Goal: Information Seeking & Learning: Learn about a topic

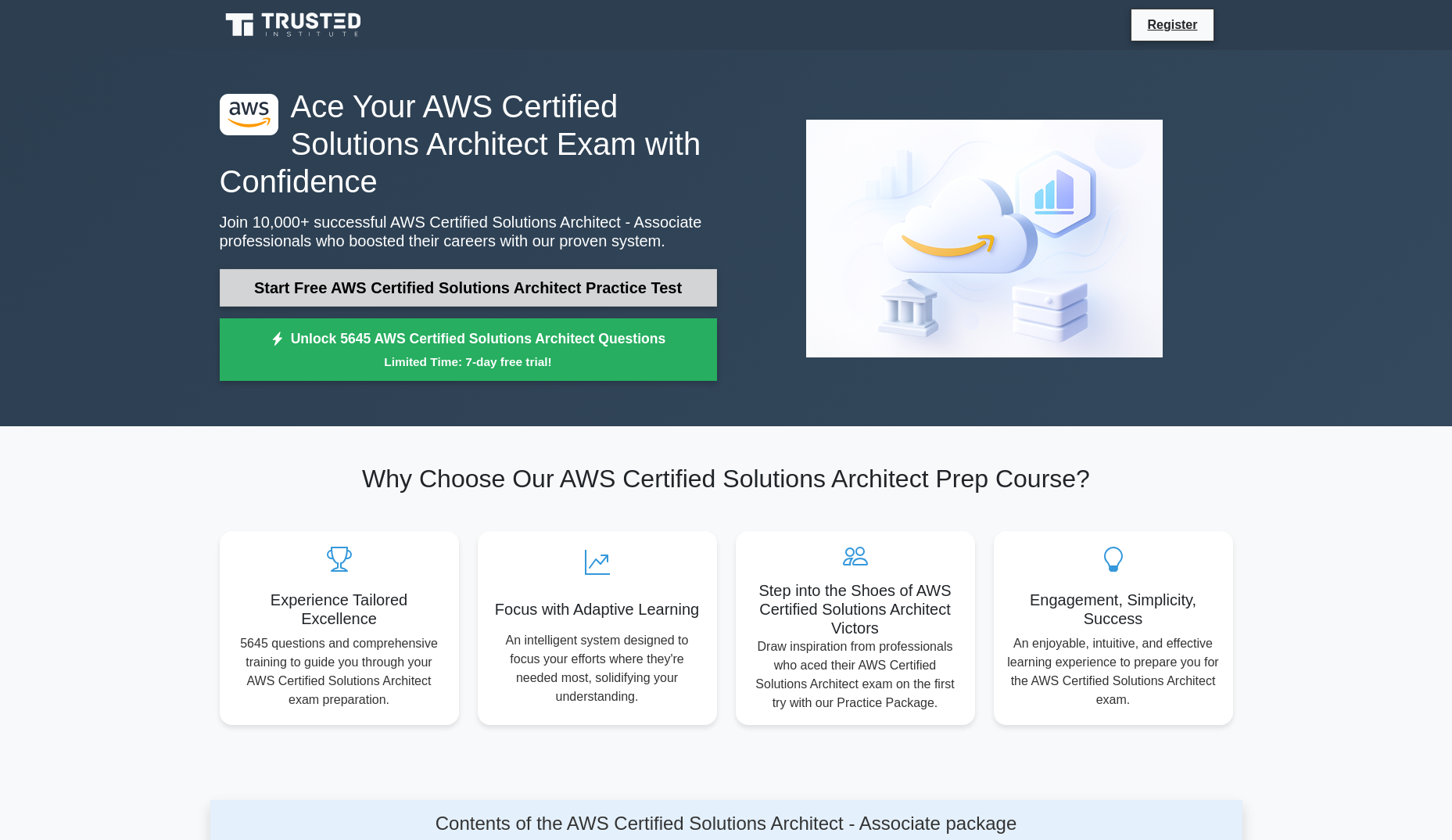
click at [408, 279] on link "Start Free AWS Certified Solutions Architect Practice Test" at bounding box center [468, 288] width 497 height 37
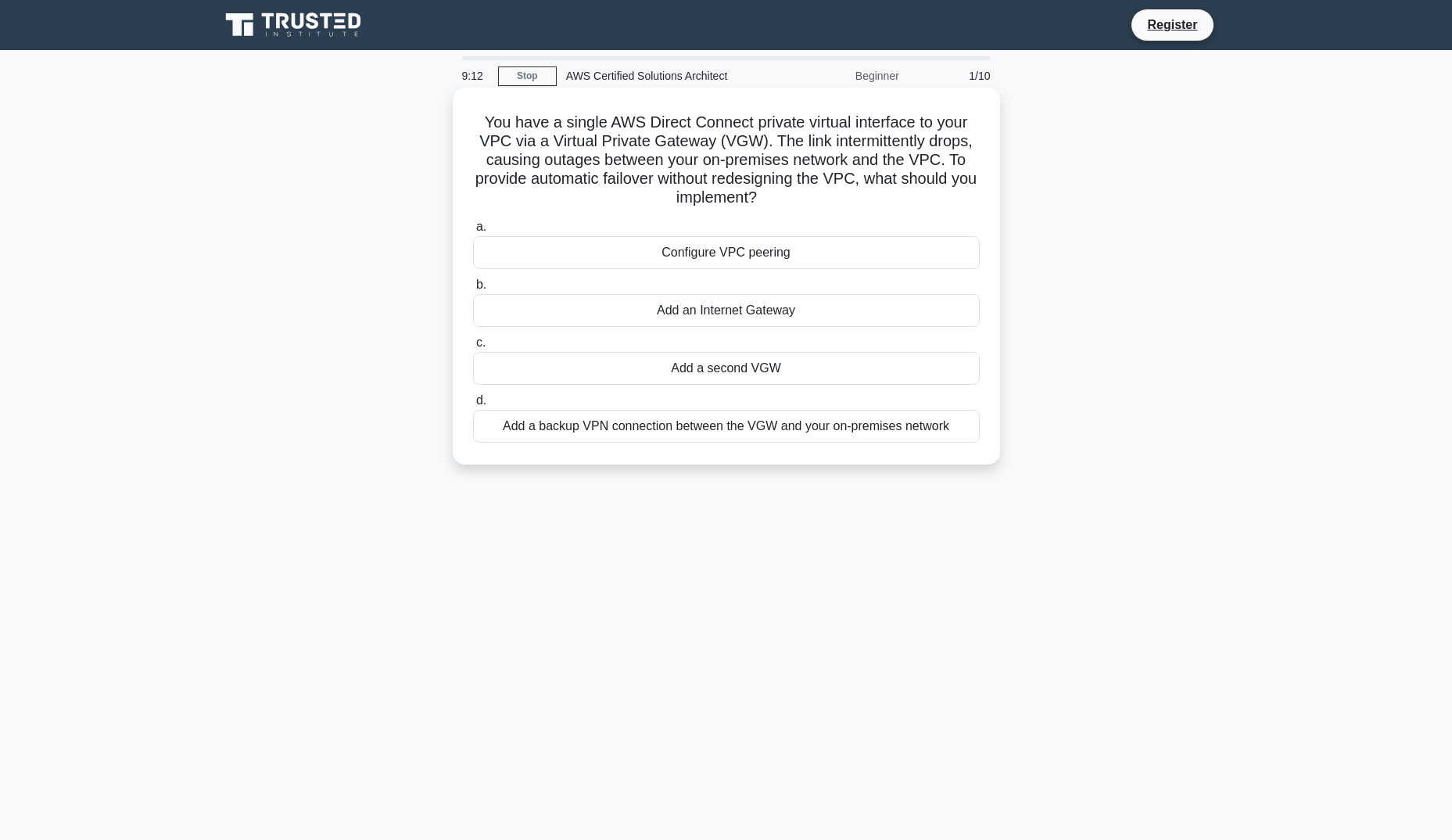
click at [799, 257] on div "Configure VPC peering" at bounding box center [726, 252] width 506 height 33
click at [473, 232] on input "a. Configure VPC peering" at bounding box center [473, 227] width 0 height 10
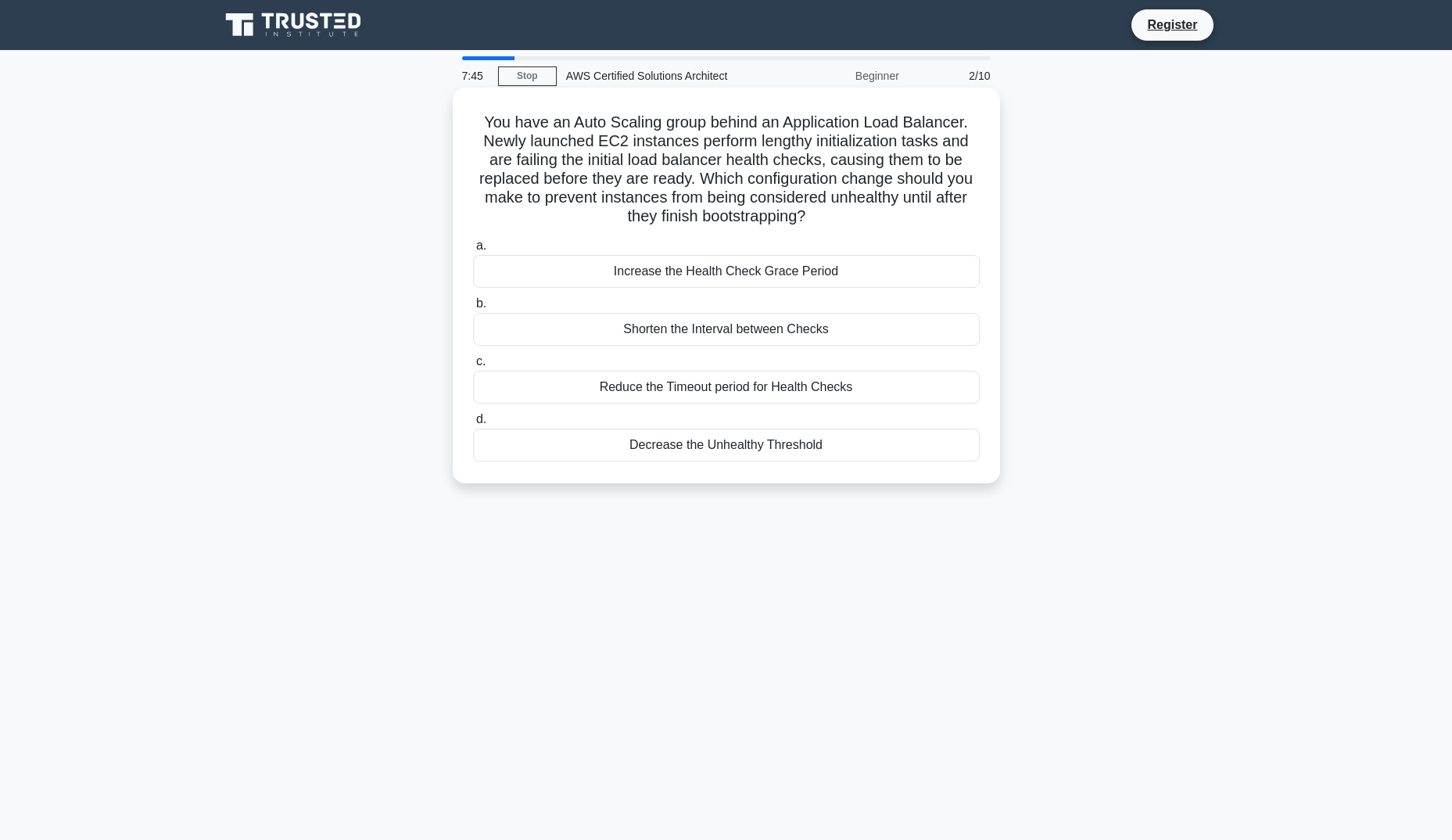
click at [698, 274] on div "Increase the Health Check Grace Period" at bounding box center [726, 271] width 506 height 33
click at [473, 251] on input "a. Increase the Health Check Grace Period" at bounding box center [473, 245] width 0 height 10
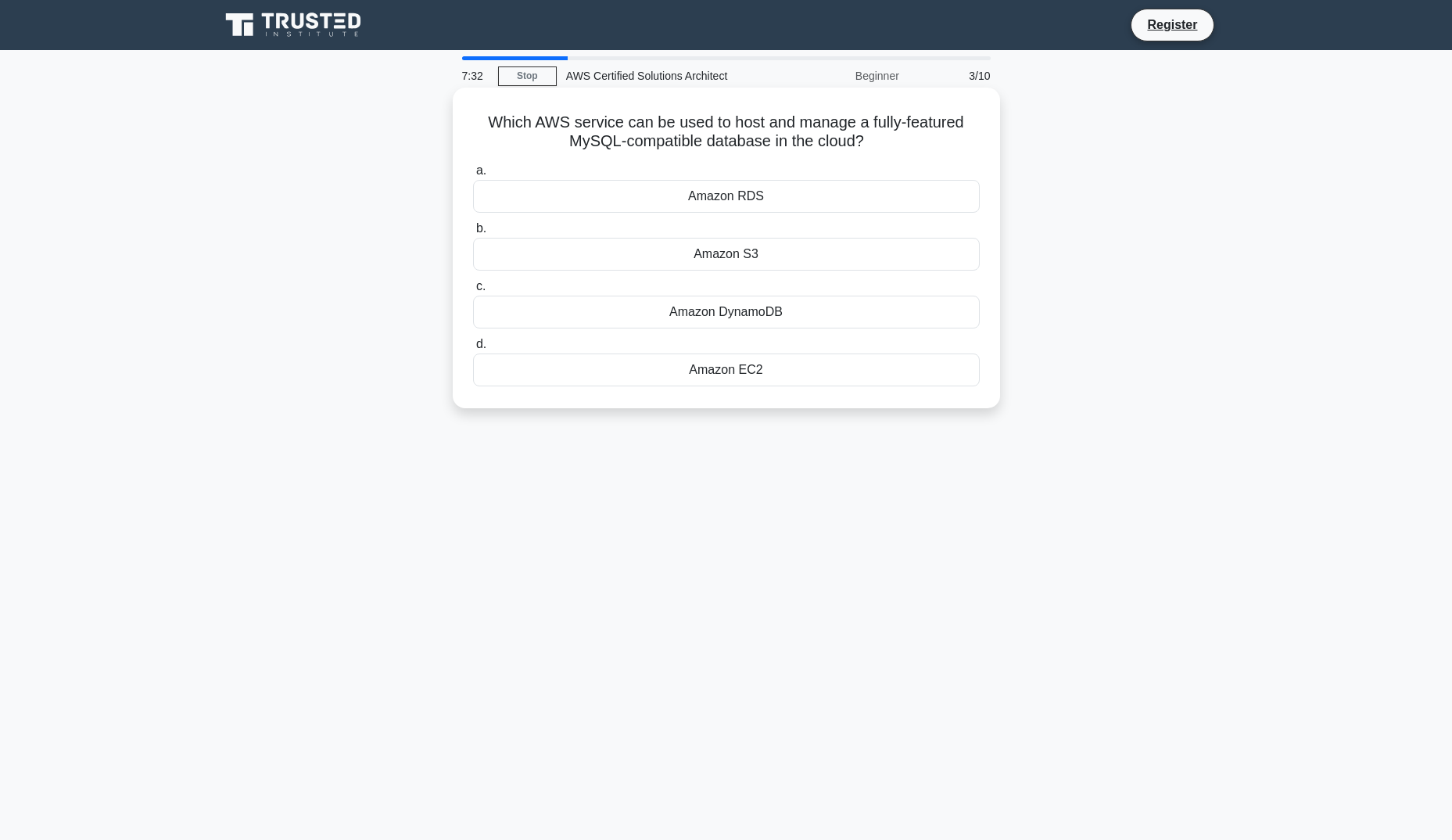
click at [677, 198] on div "Amazon RDS" at bounding box center [726, 196] width 506 height 33
click at [473, 176] on input "a. Amazon RDS" at bounding box center [473, 171] width 0 height 10
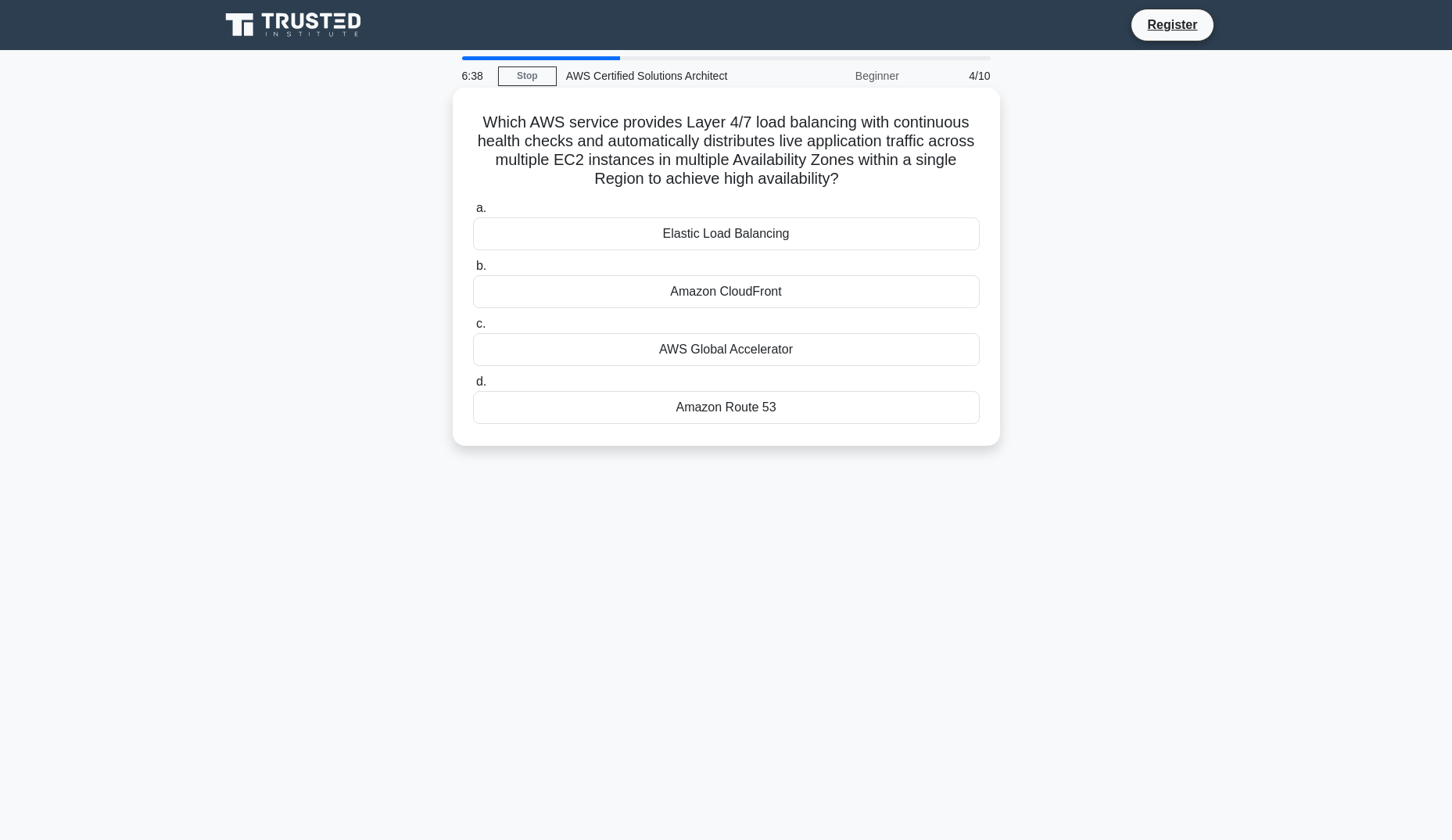
drag, startPoint x: 789, startPoint y: 302, endPoint x: 664, endPoint y: 298, distance: 125.1
click at [664, 298] on div "Amazon CloudFront" at bounding box center [726, 291] width 506 height 33
copy div "Amazon CloudFront"
drag, startPoint x: 667, startPoint y: 233, endPoint x: 792, endPoint y: 240, distance: 125.2
click at [792, 240] on div "Elastic Load Balancing" at bounding box center [726, 234] width 506 height 33
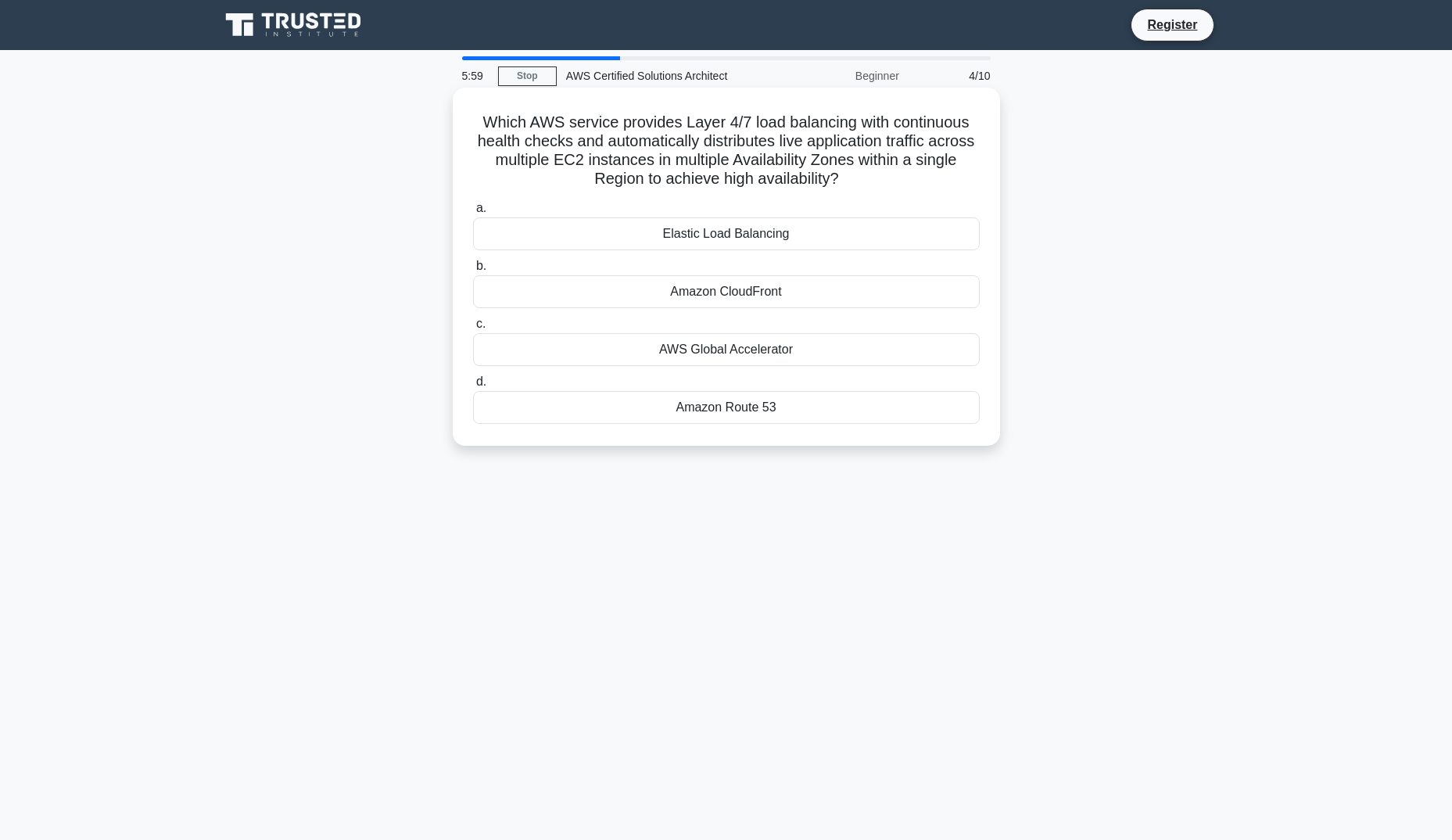
copy div "Elastic Load Balancing"
click at [715, 235] on div "Elastic Load Balancing" at bounding box center [726, 234] width 506 height 33
click at [473, 213] on input "a. Elastic Load Balancing" at bounding box center [473, 208] width 0 height 10
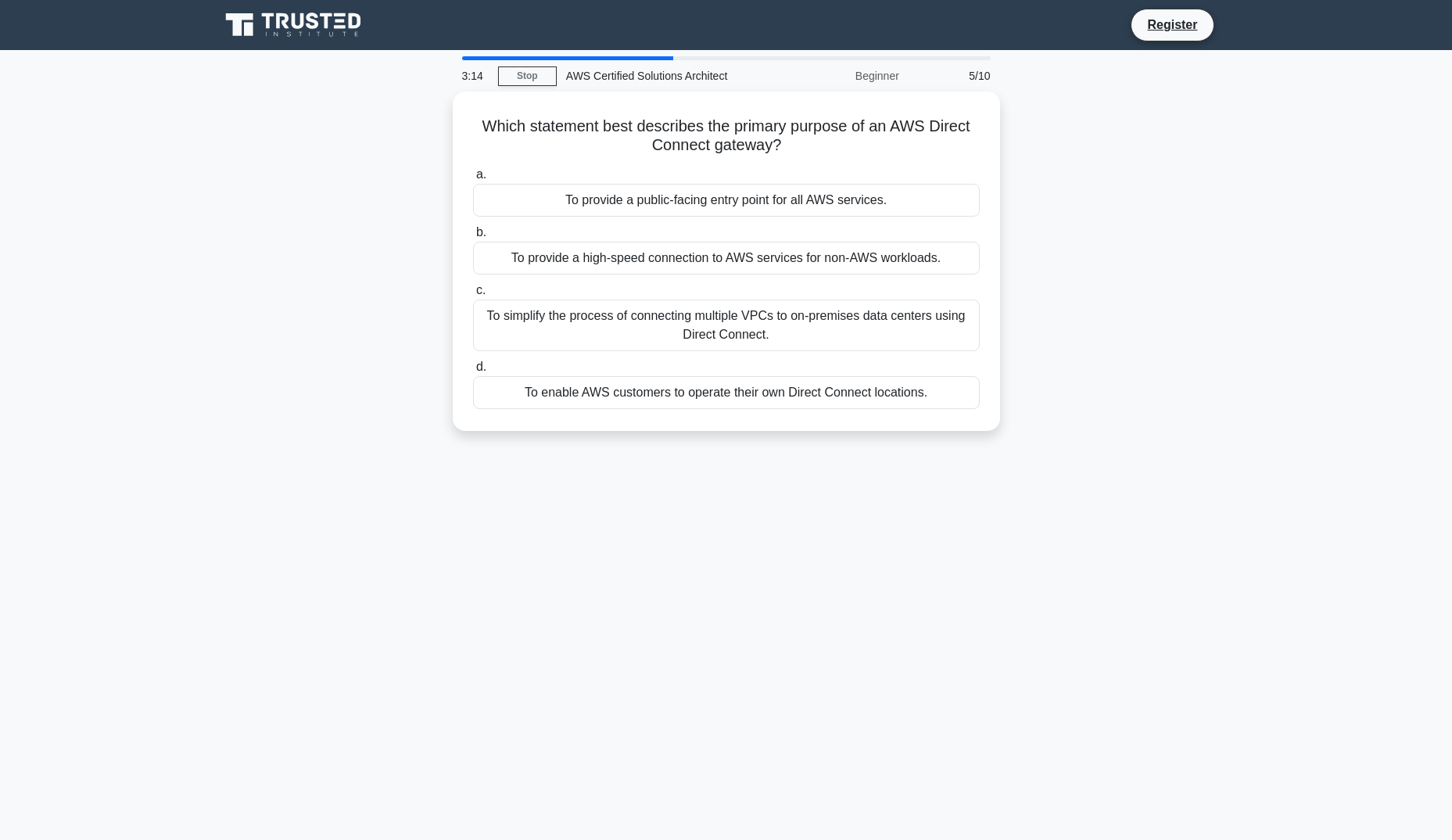
click at [370, 180] on div "Which statement best describes the primary purpose of an AWS Direct Connect gat…" at bounding box center [726, 271] width 1032 height 358
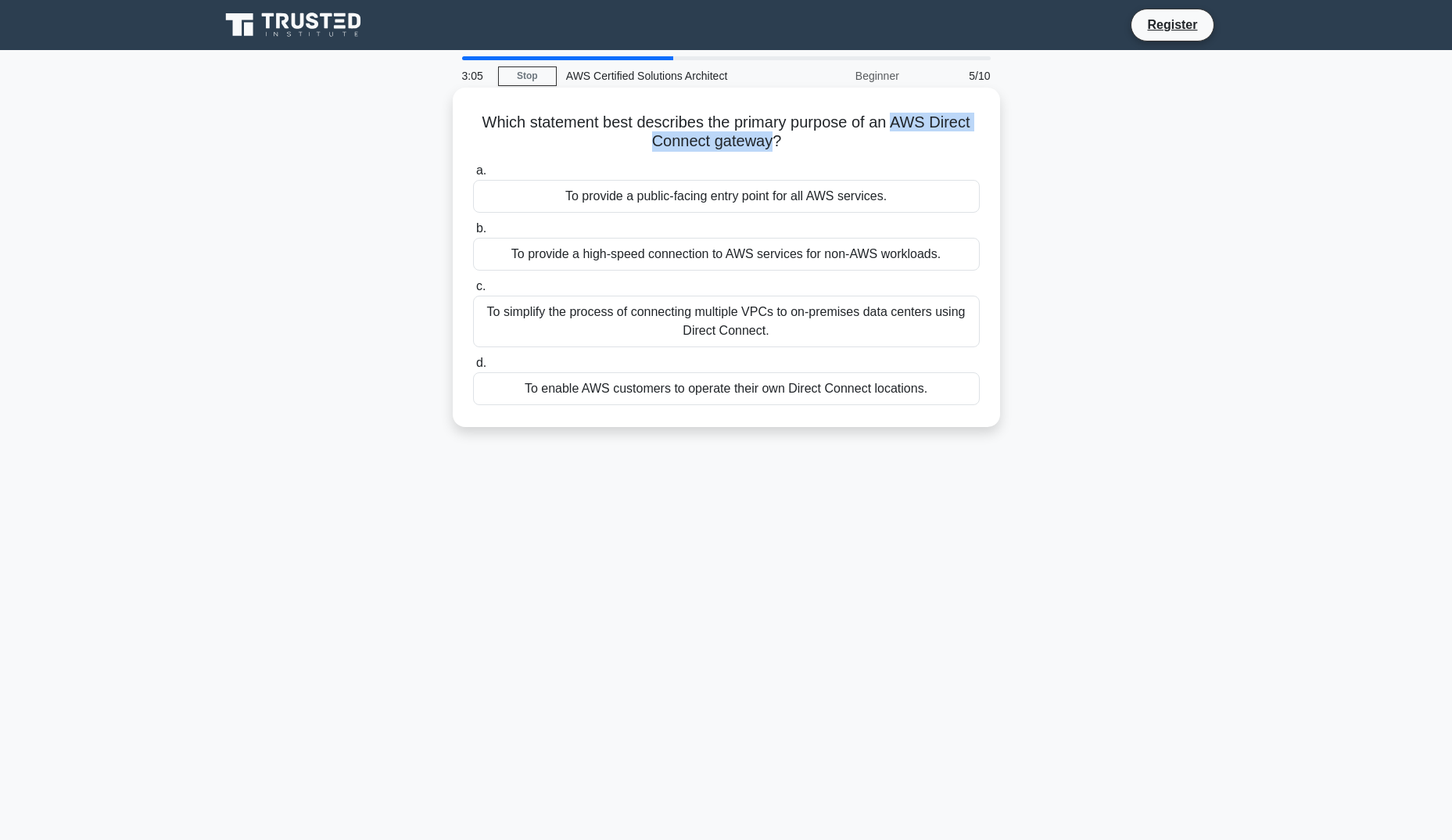
drag, startPoint x: 897, startPoint y: 124, endPoint x: 770, endPoint y: 144, distance: 128.6
click at [770, 144] on h5 "Which statement best describes the primary purpose of an AWS Direct Connect gat…" at bounding box center [726, 132] width 510 height 39
copy h5 "AWS Direct Connect gateway"
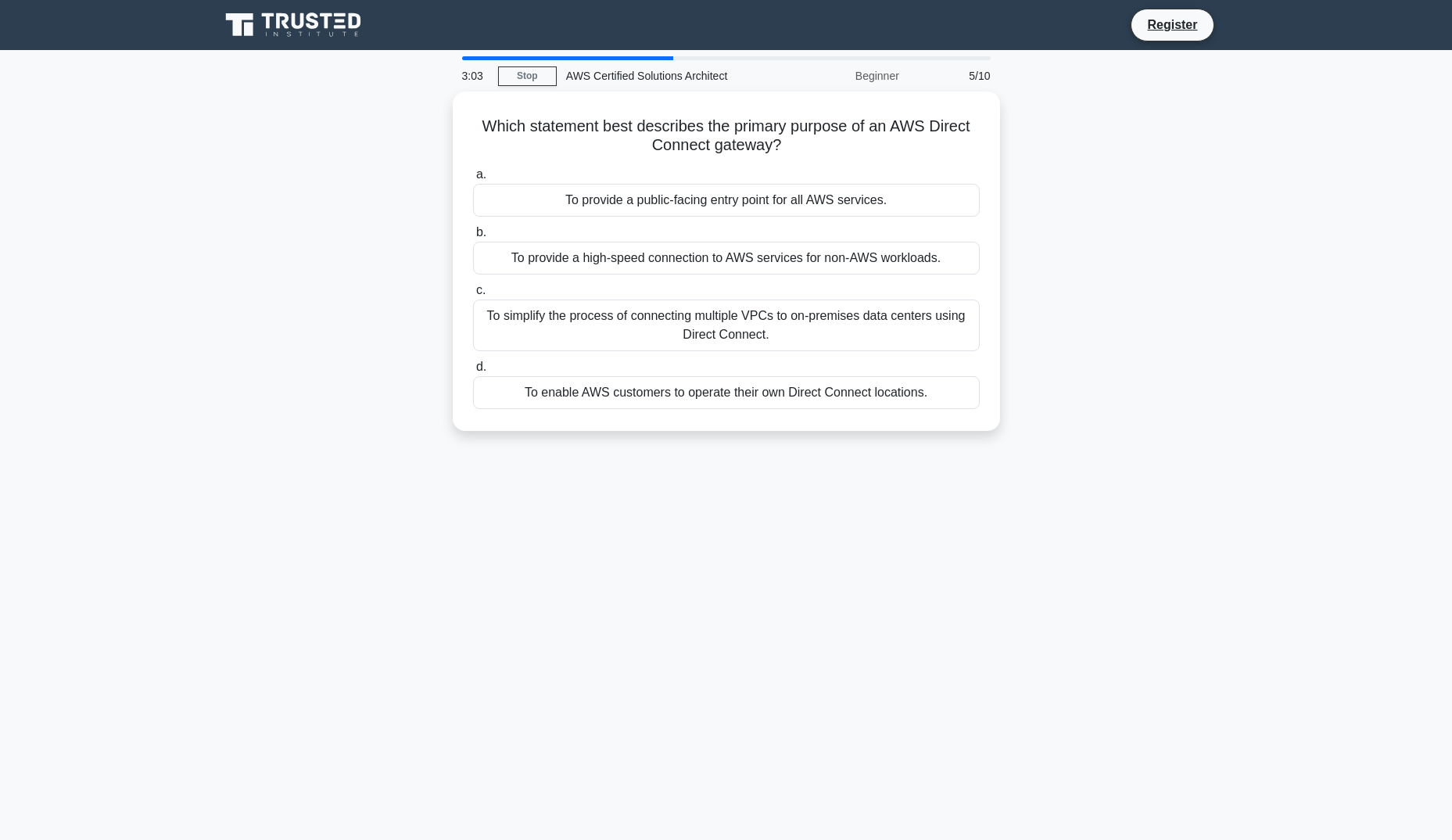
click at [1054, 169] on div "Which statement best describes the primary purpose of an AWS Direct Connect gat…" at bounding box center [726, 271] width 1032 height 358
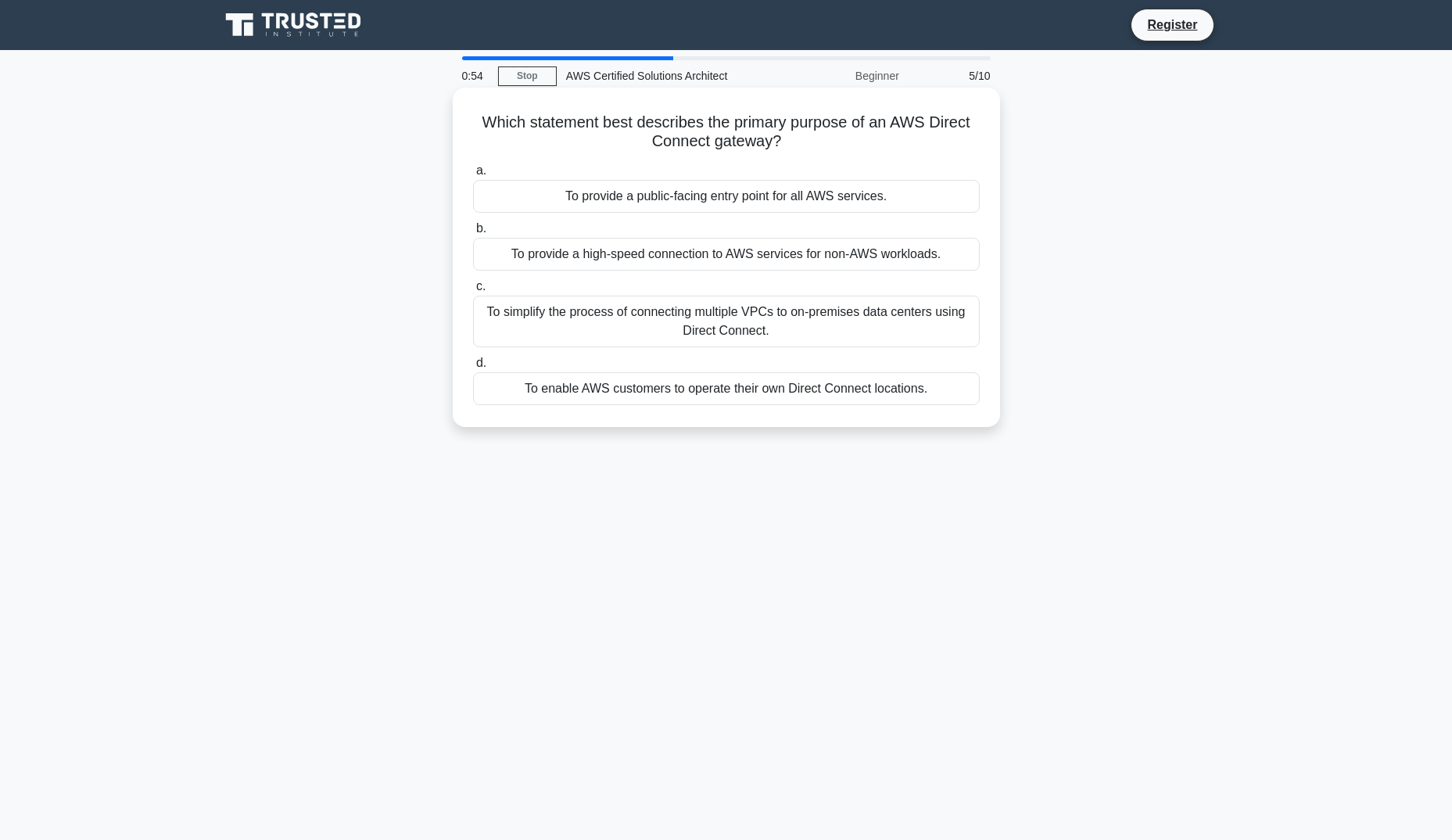
click at [825, 186] on div "To provide a public-facing entry point for all AWS services." at bounding box center [726, 196] width 506 height 33
click at [473, 176] on input "a. To provide a public-facing entry point for all AWS services." at bounding box center [473, 171] width 0 height 10
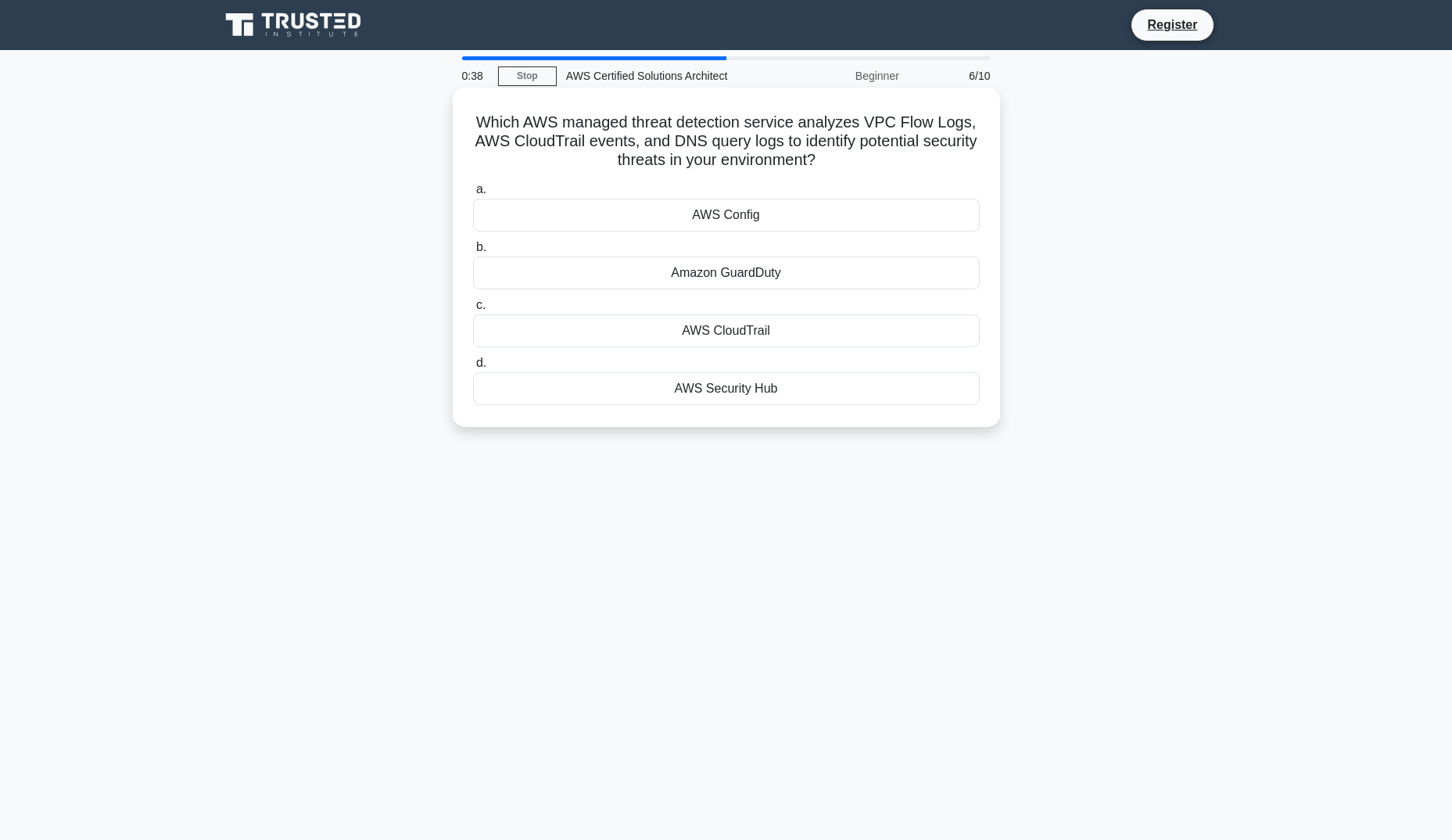
click at [781, 331] on div "AWS CloudTrail" at bounding box center [726, 330] width 506 height 33
click at [473, 310] on input "c. AWS CloudTrail" at bounding box center [473, 305] width 0 height 10
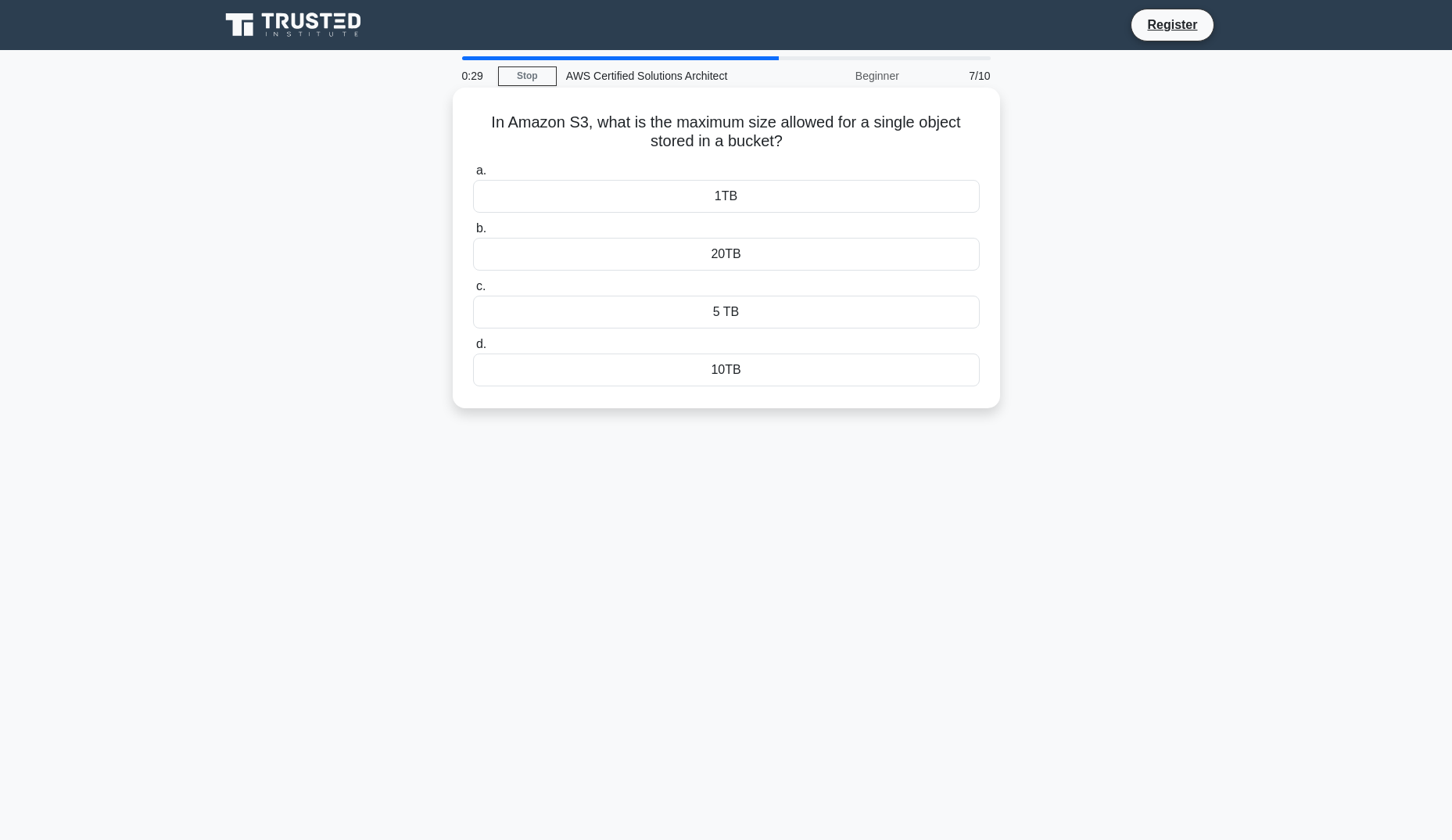
drag, startPoint x: 487, startPoint y: 121, endPoint x: 788, endPoint y: 135, distance: 301.3
click at [788, 135] on h5 "In Amazon S3, what is the maximum size allowed for a single object stored in a …" at bounding box center [726, 132] width 510 height 39
copy h5 "In Amazon S3, what is the maximum size allowed for a single object stored in a …"
click at [736, 308] on div "5 TB" at bounding box center [726, 312] width 506 height 33
click at [473, 291] on input "c. 5 TB" at bounding box center [473, 286] width 0 height 10
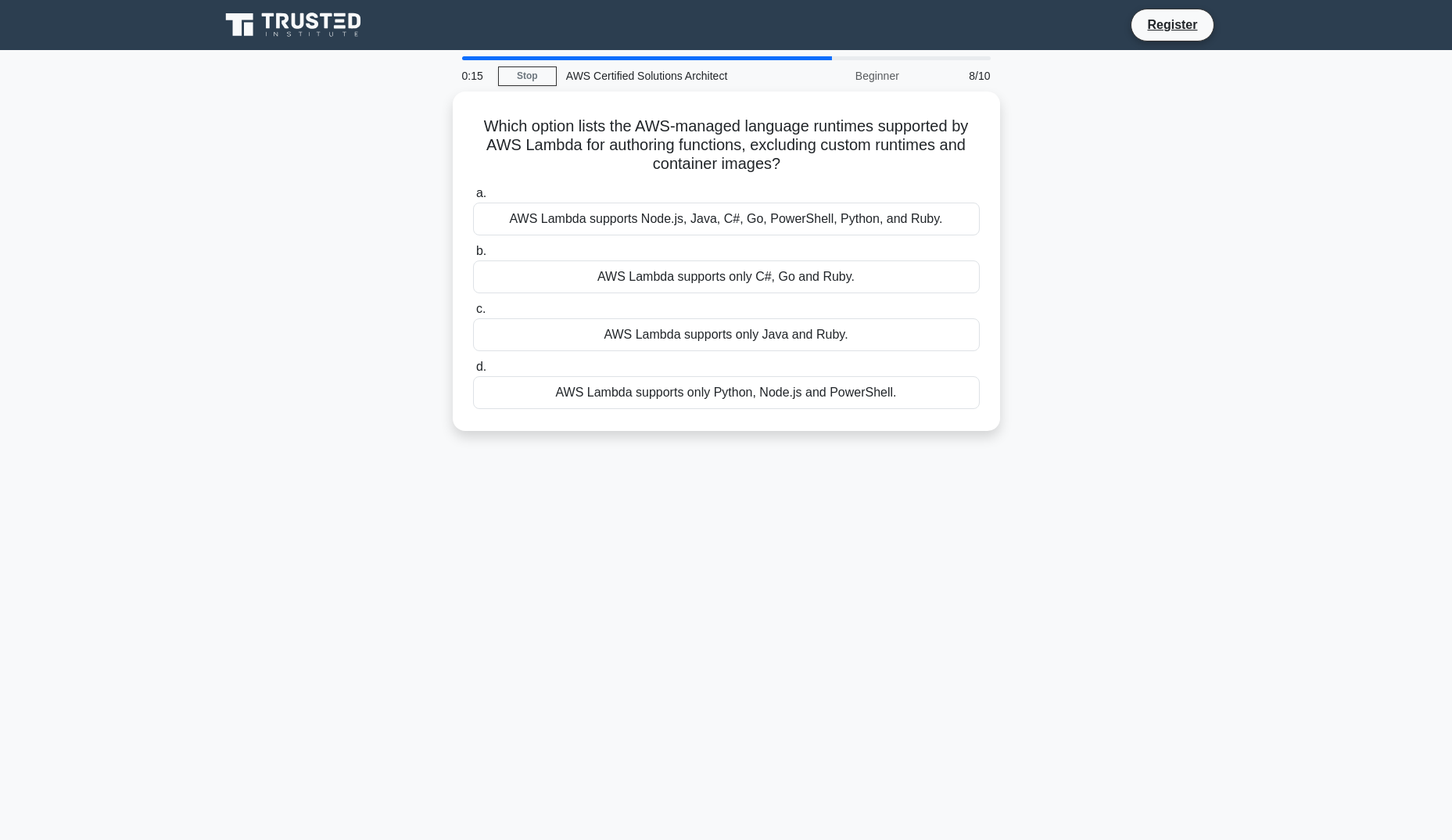
click at [1253, 256] on main "0:15 Stop AWS Certified Solutions Architect Beginner 8/10 Which option lists th…" at bounding box center [726, 447] width 1452 height 794
